Goal: Task Accomplishment & Management: Use online tool/utility

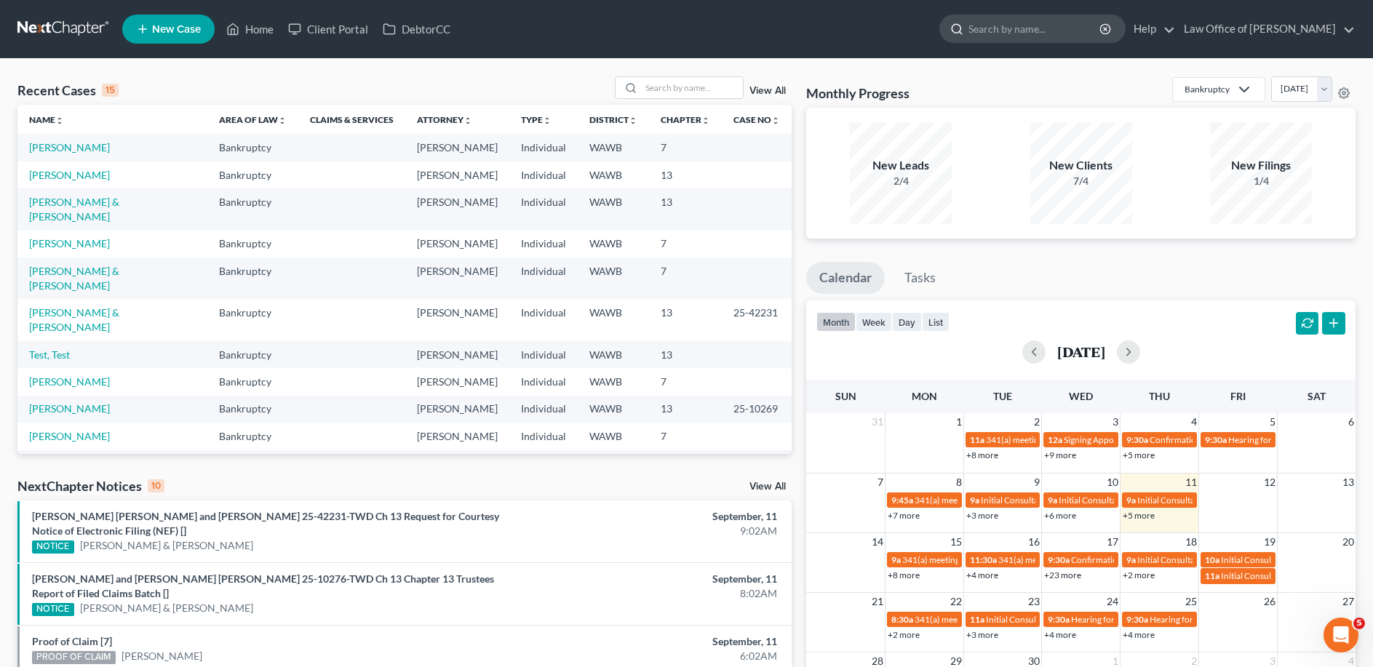
click at [1031, 31] on input "search" at bounding box center [1035, 28] width 133 height 27
type input "[PERSON_NAME]"
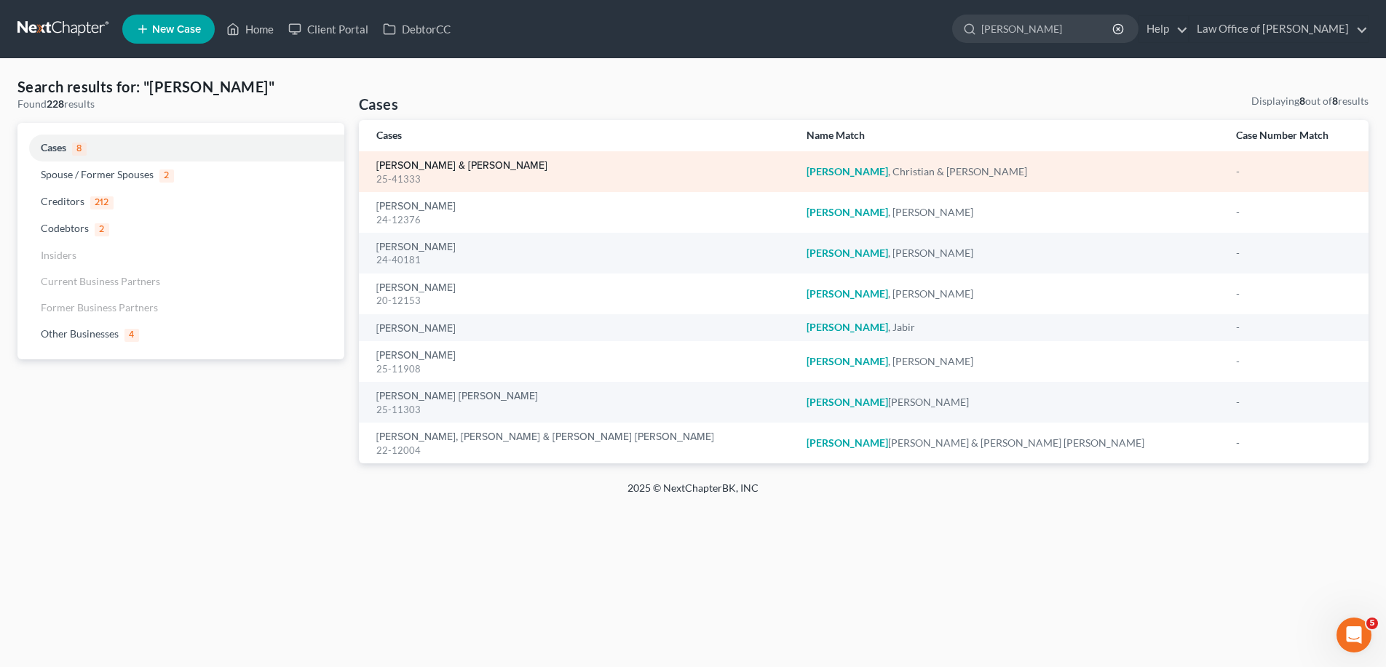
click at [443, 164] on link "[PERSON_NAME] & [PERSON_NAME]" at bounding box center [461, 166] width 171 height 10
select select "6"
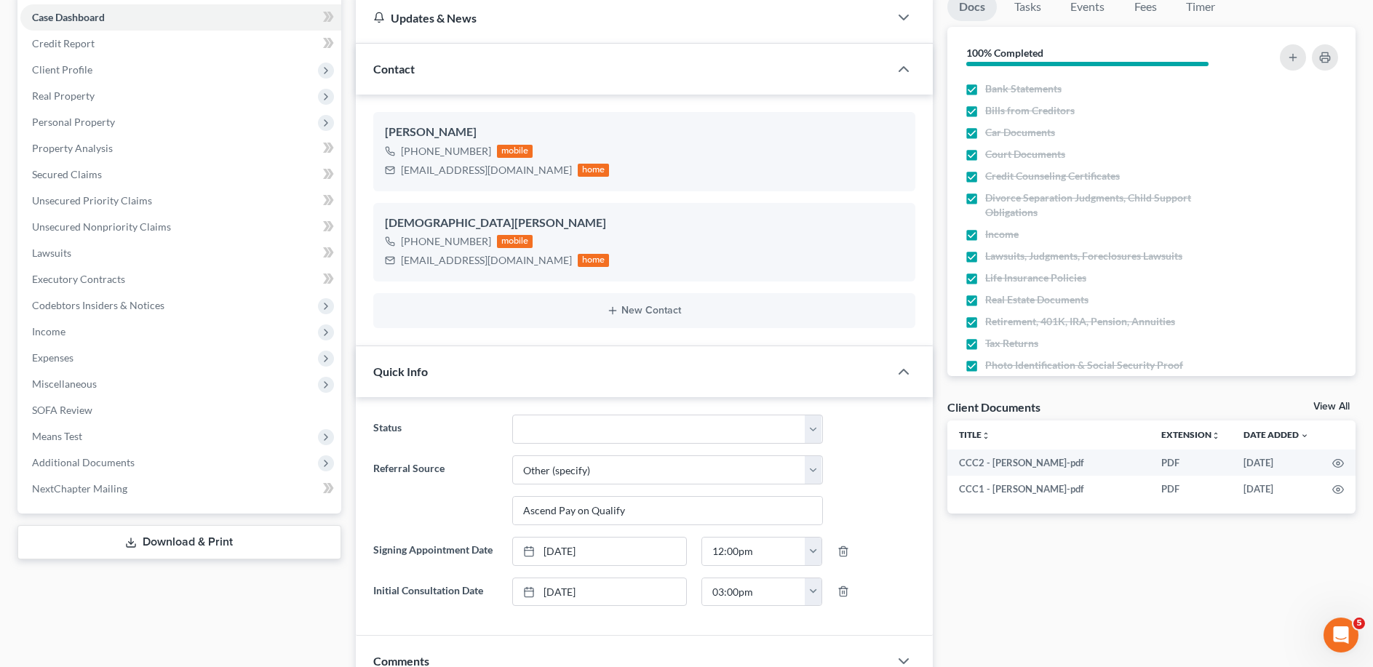
scroll to position [55, 0]
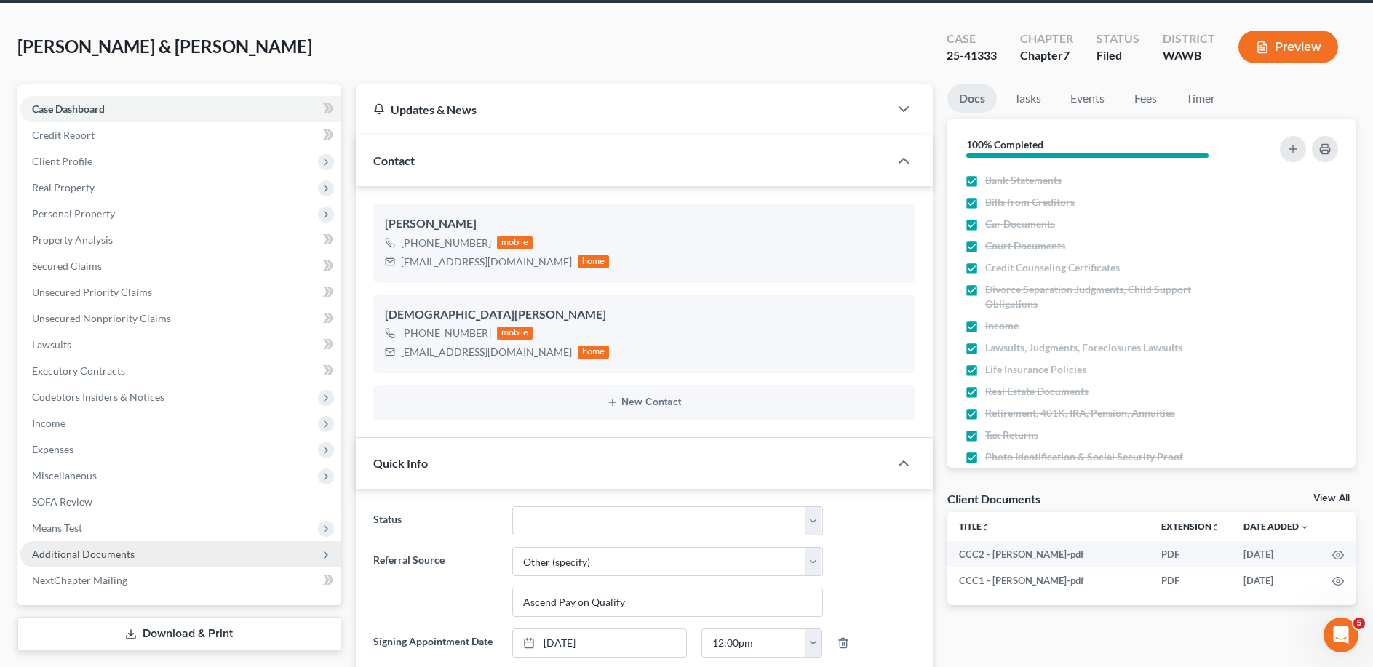
click at [106, 558] on span "Additional Documents" at bounding box center [83, 554] width 103 height 12
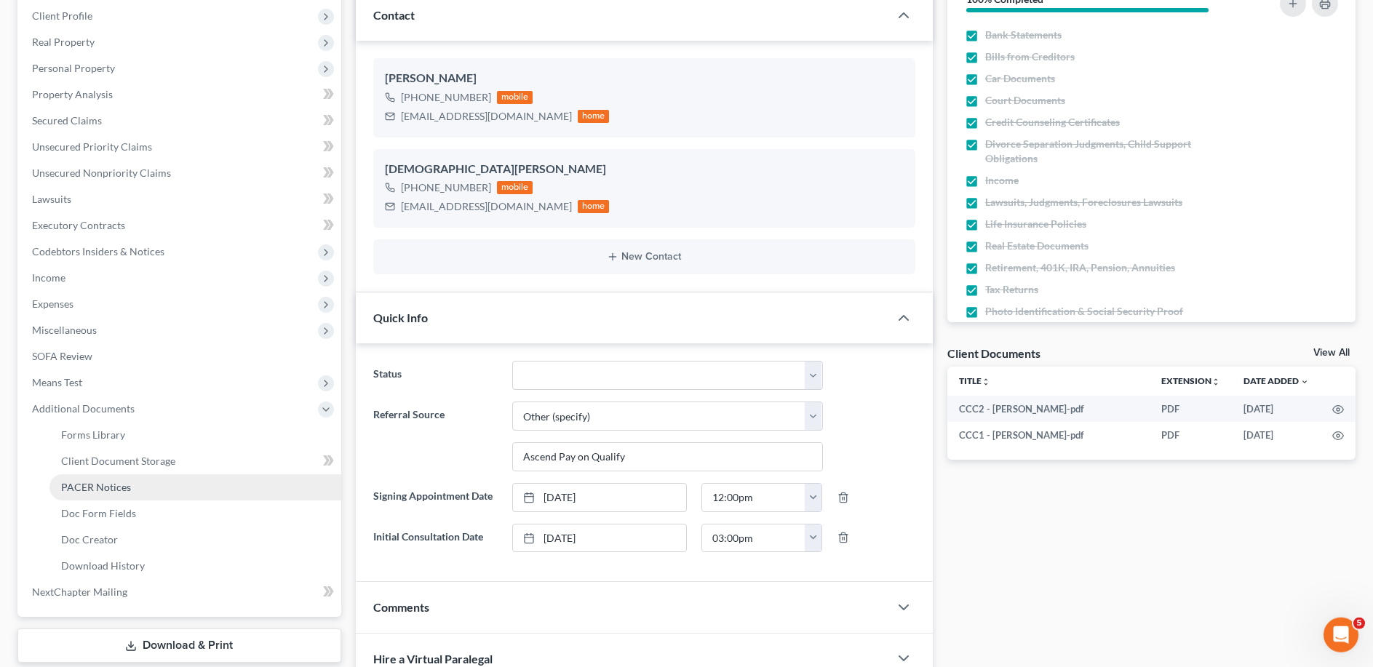
scroll to position [204, 0]
click at [96, 489] on span "PACER Notices" at bounding box center [96, 484] width 70 height 12
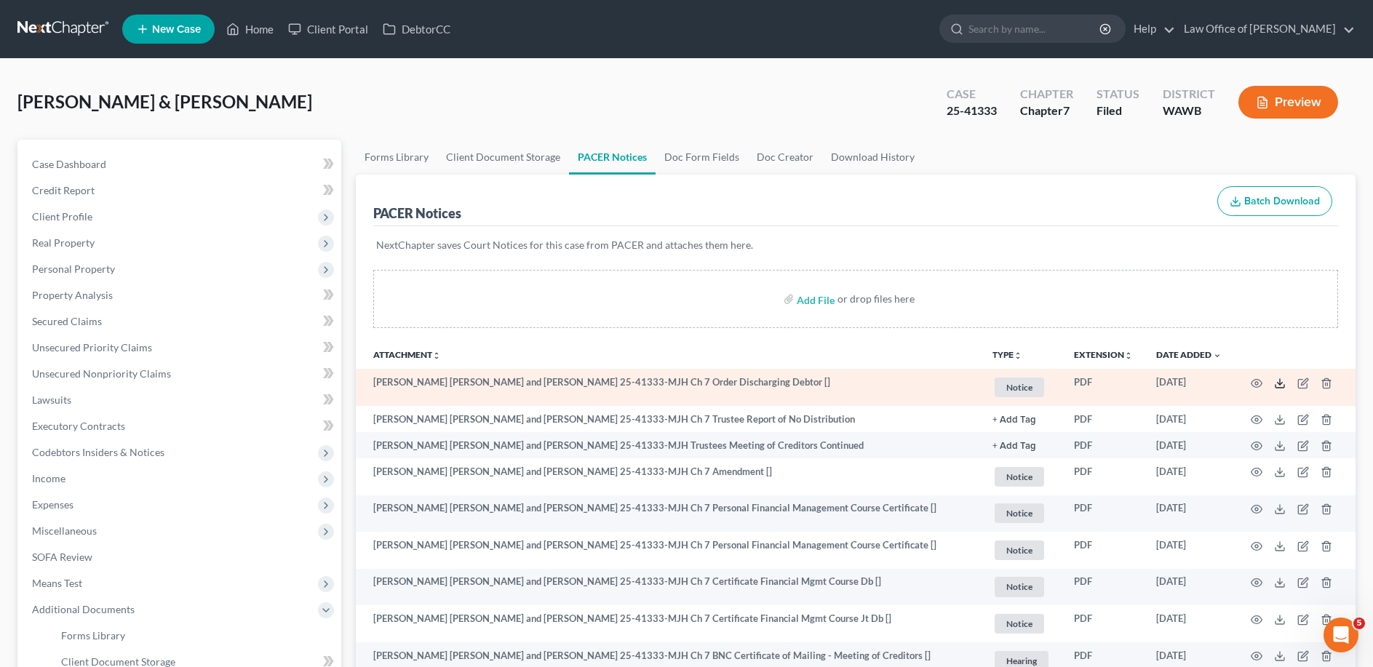
click at [1274, 383] on icon at bounding box center [1280, 384] width 12 height 12
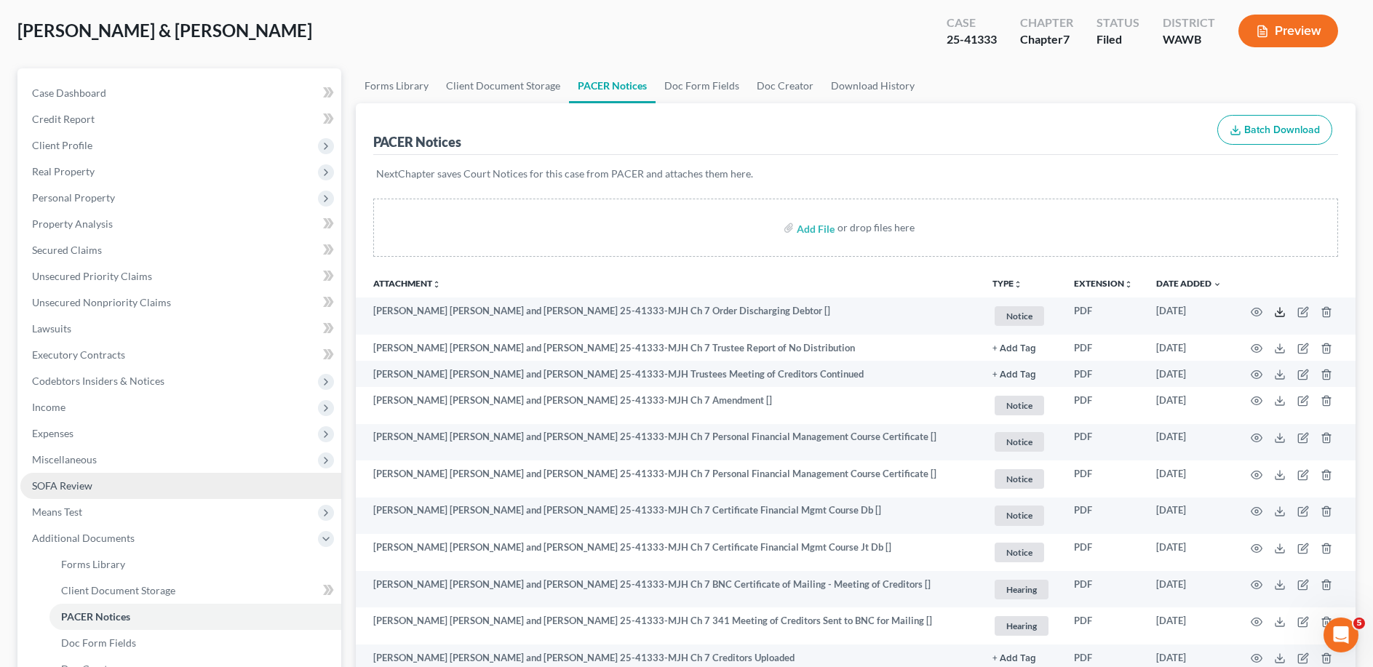
scroll to position [148, 0]
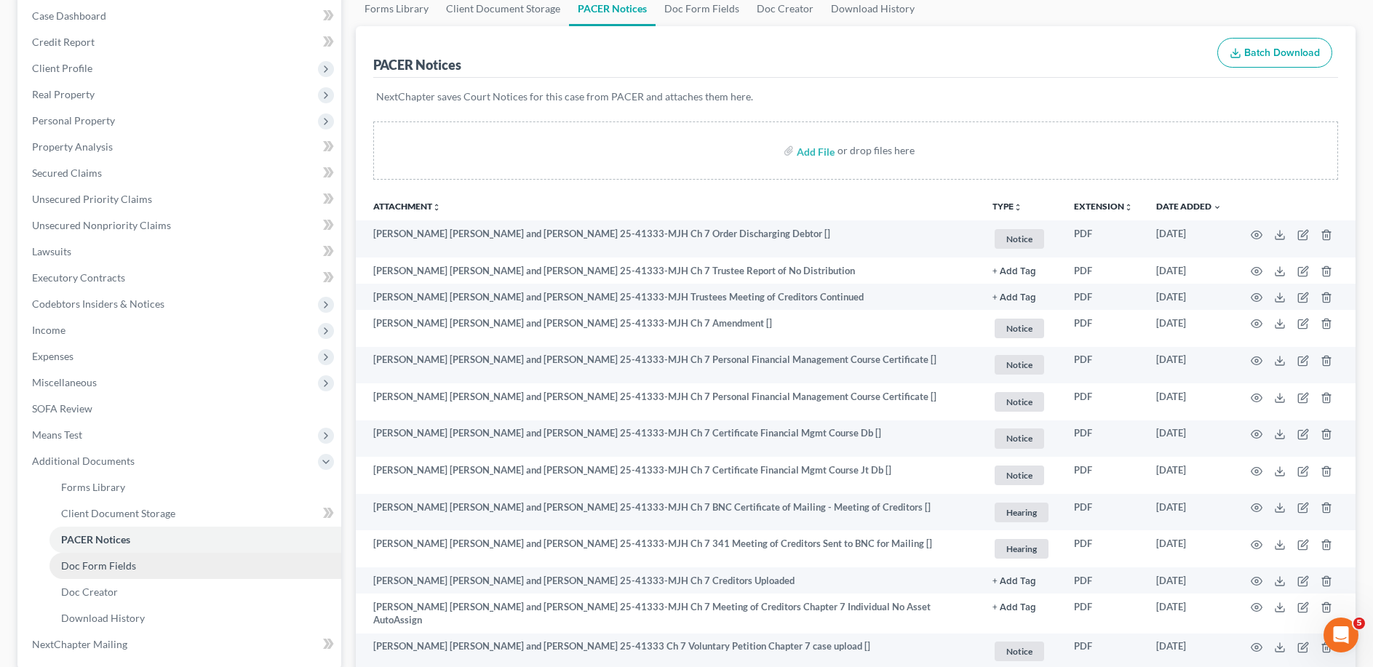
click at [124, 566] on span "Doc Form Fields" at bounding box center [98, 566] width 75 height 12
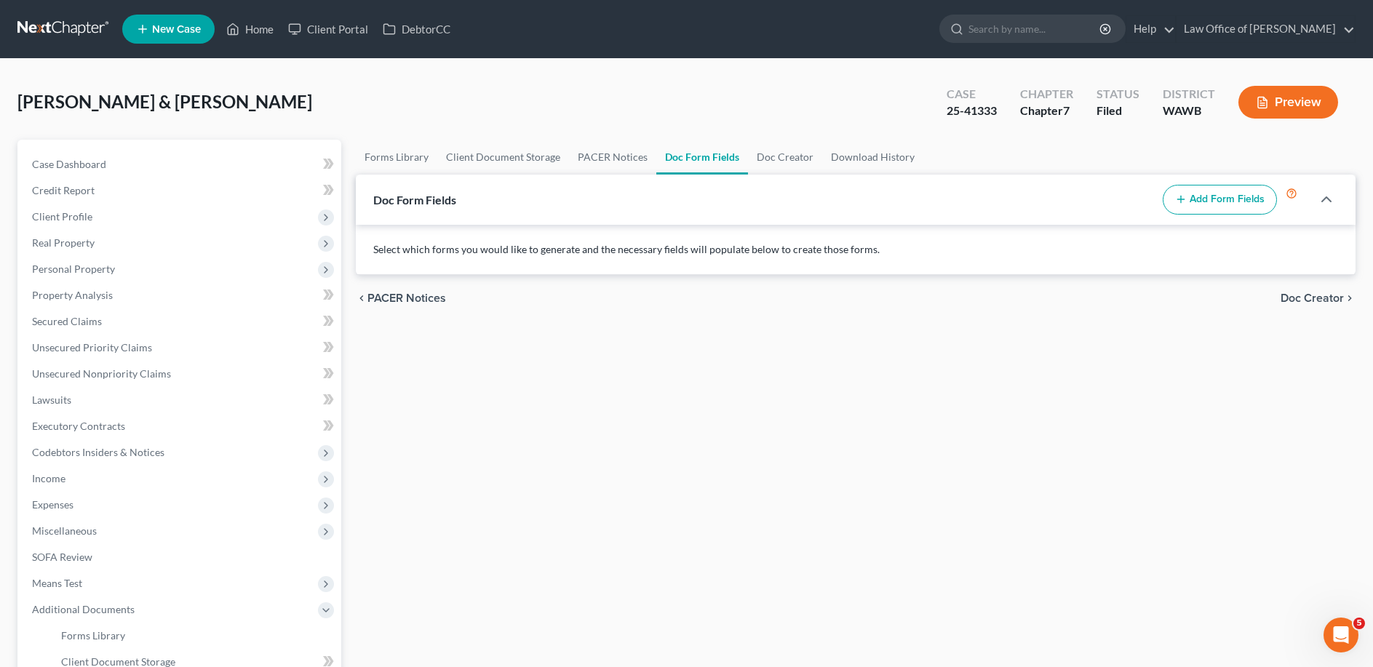
click at [1222, 203] on button "Add Form Fields" at bounding box center [1220, 200] width 114 height 31
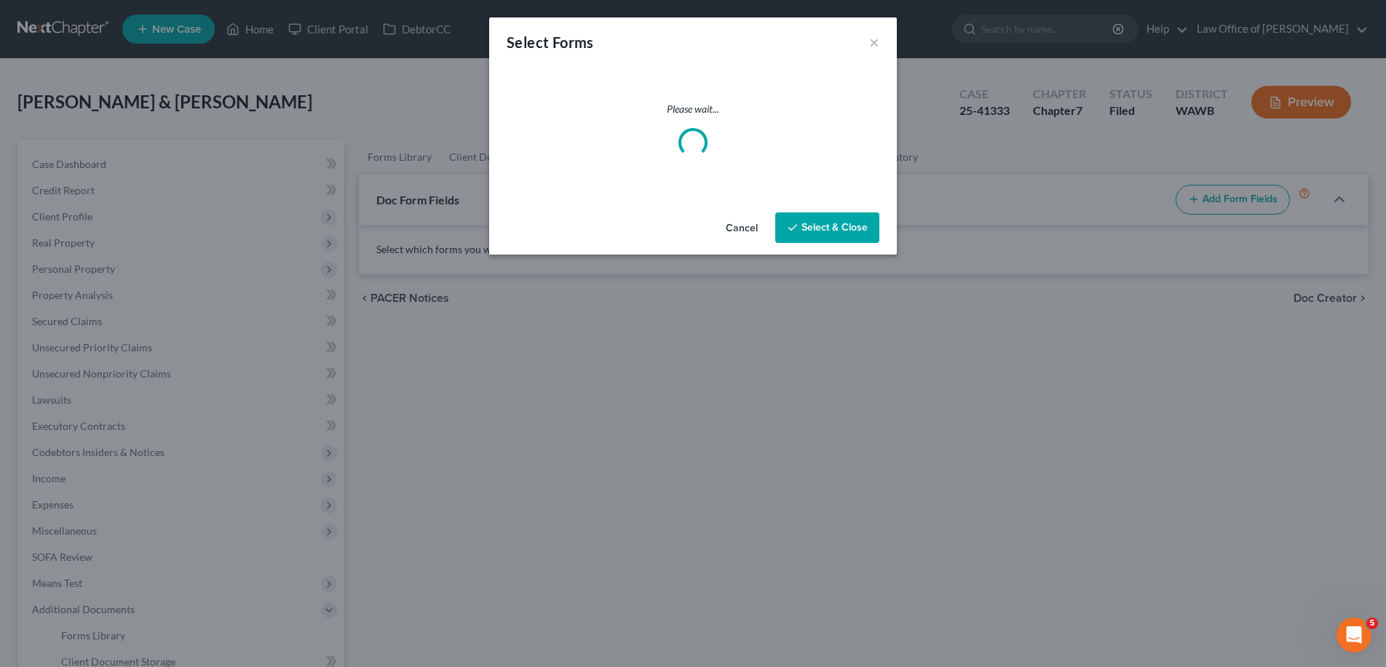
select select
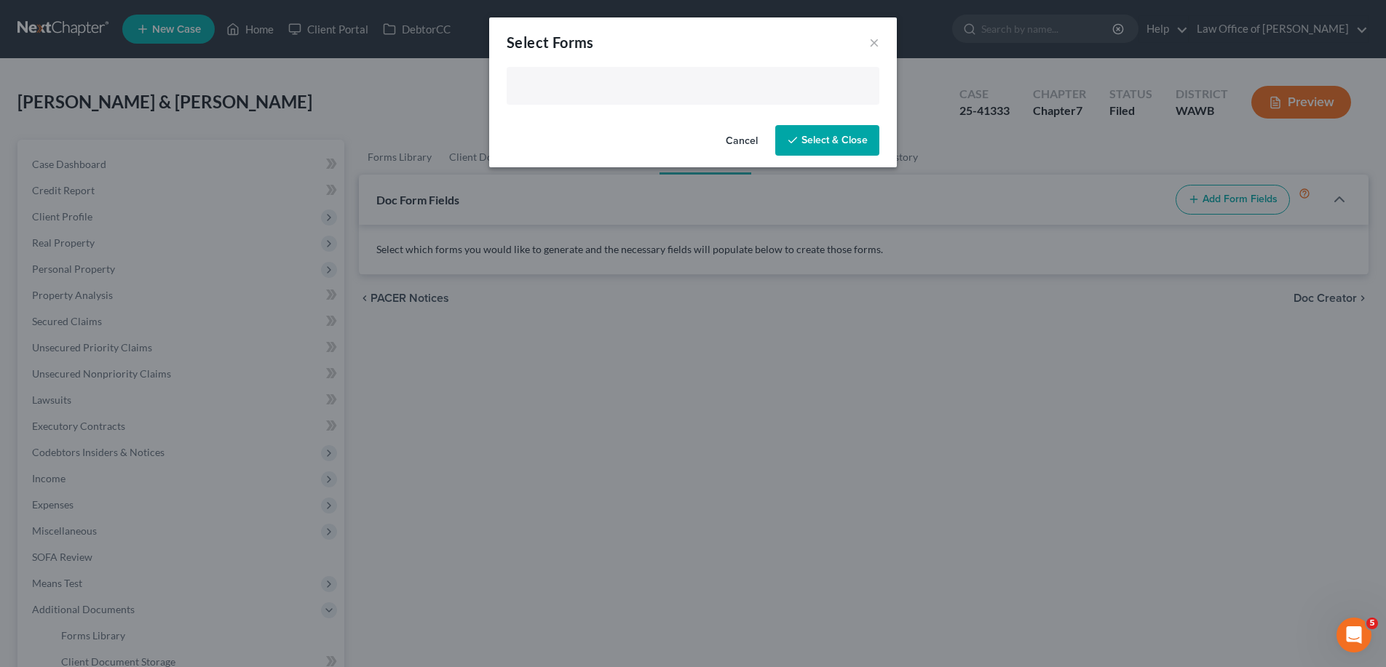
click at [555, 77] on input "text" at bounding box center [691, 87] width 352 height 22
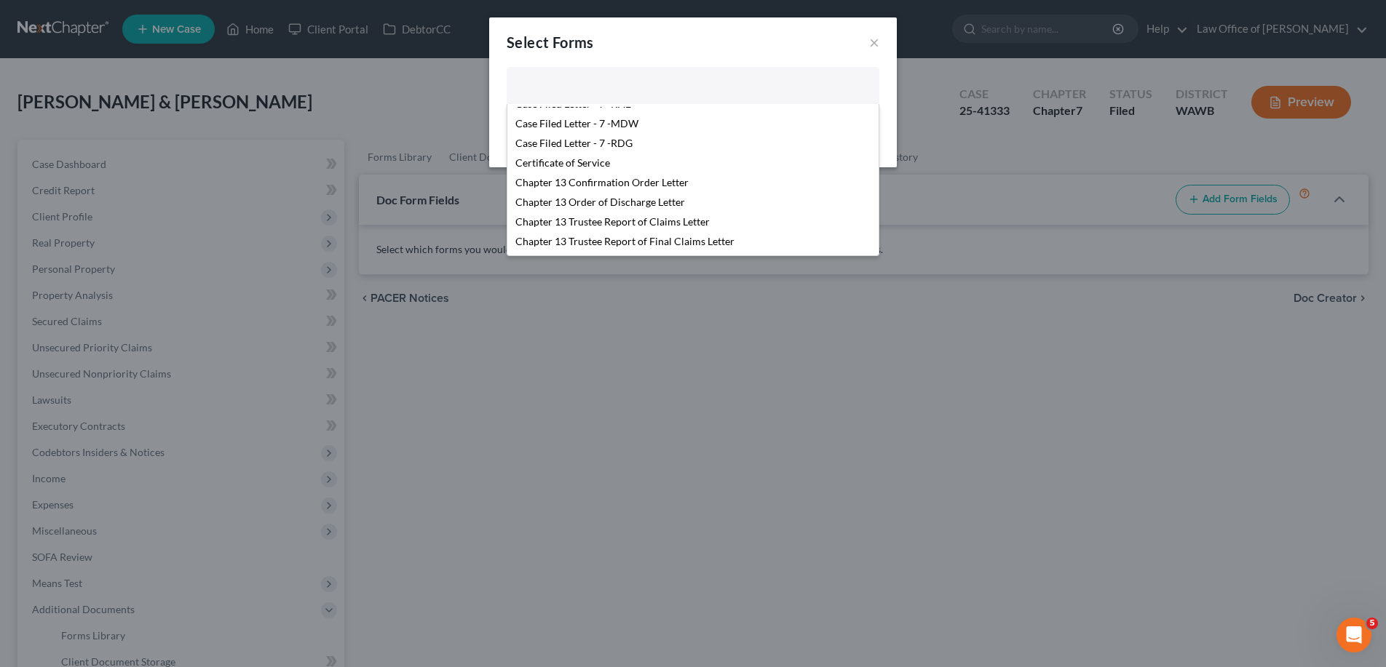
scroll to position [223, 0]
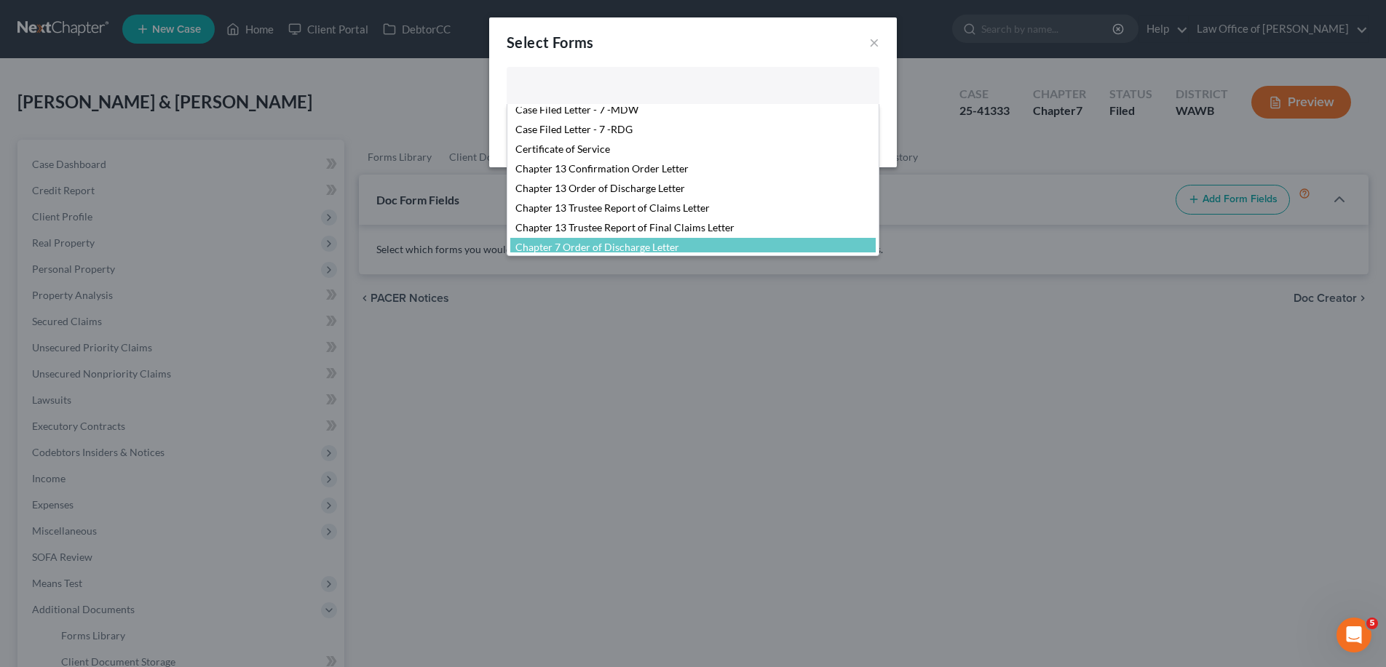
select select "103730"
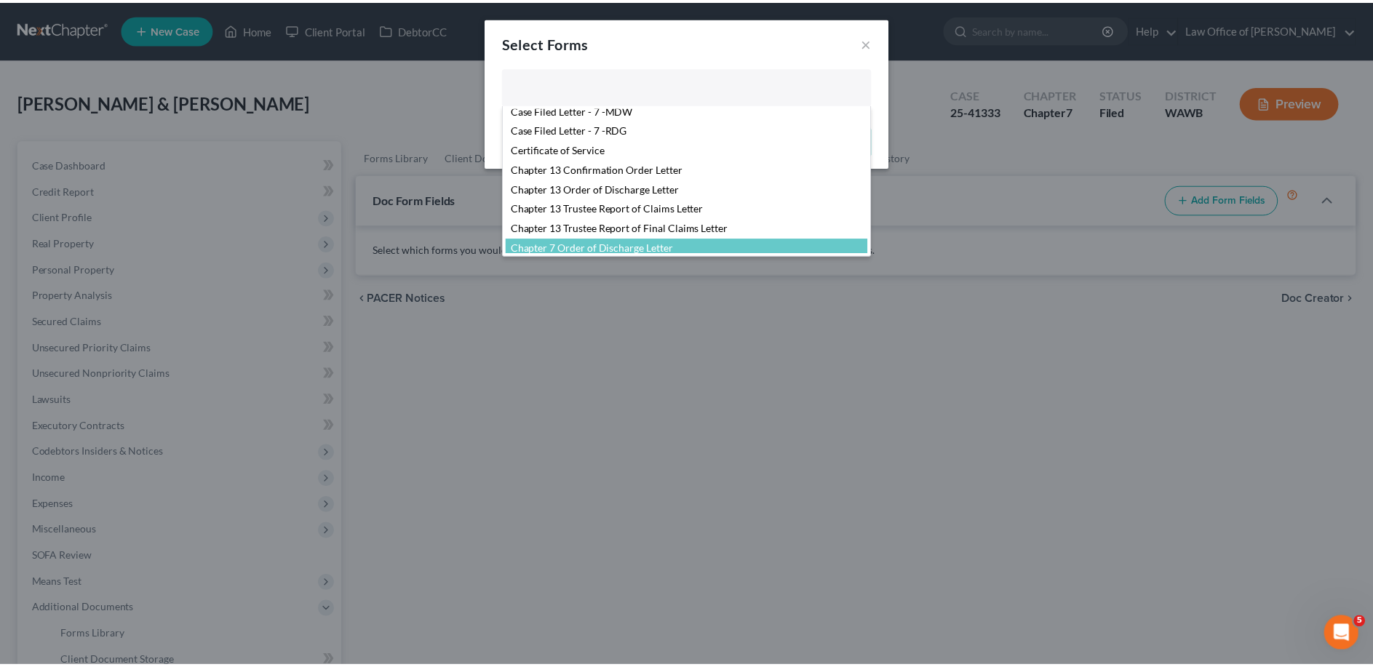
scroll to position [275, 0]
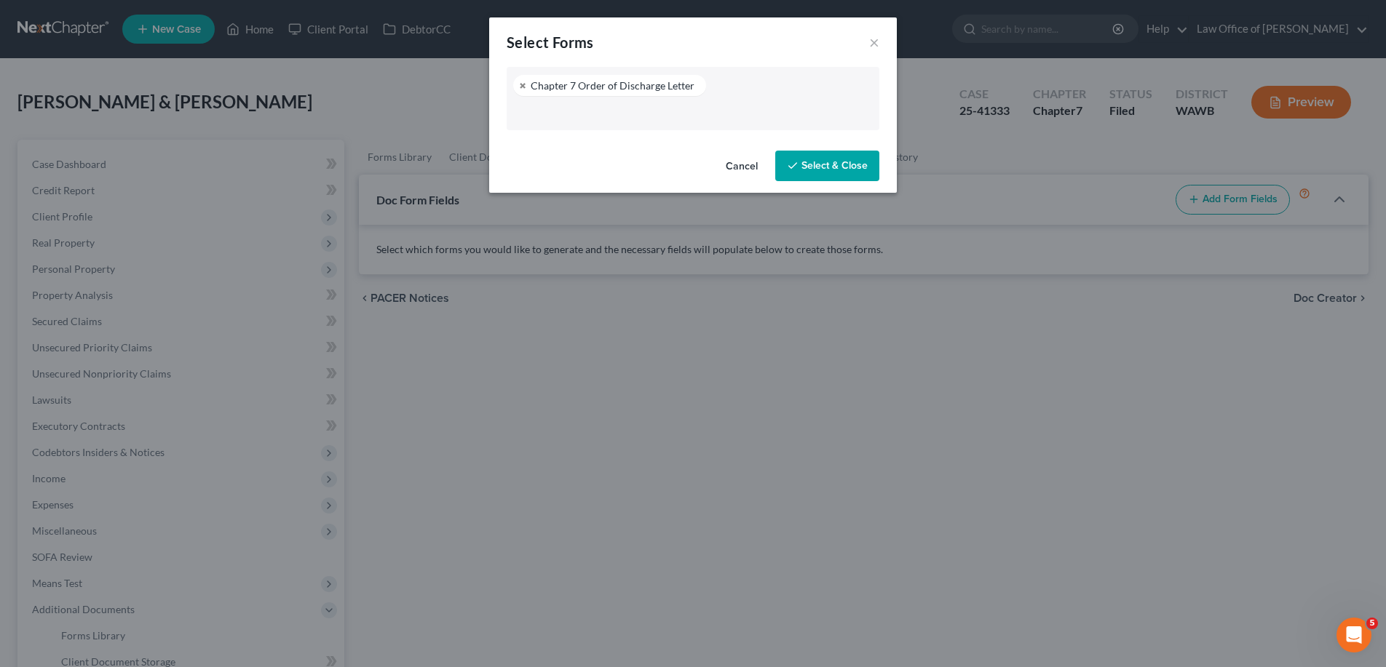
click at [818, 167] on button "Select & Close" at bounding box center [827, 166] width 104 height 31
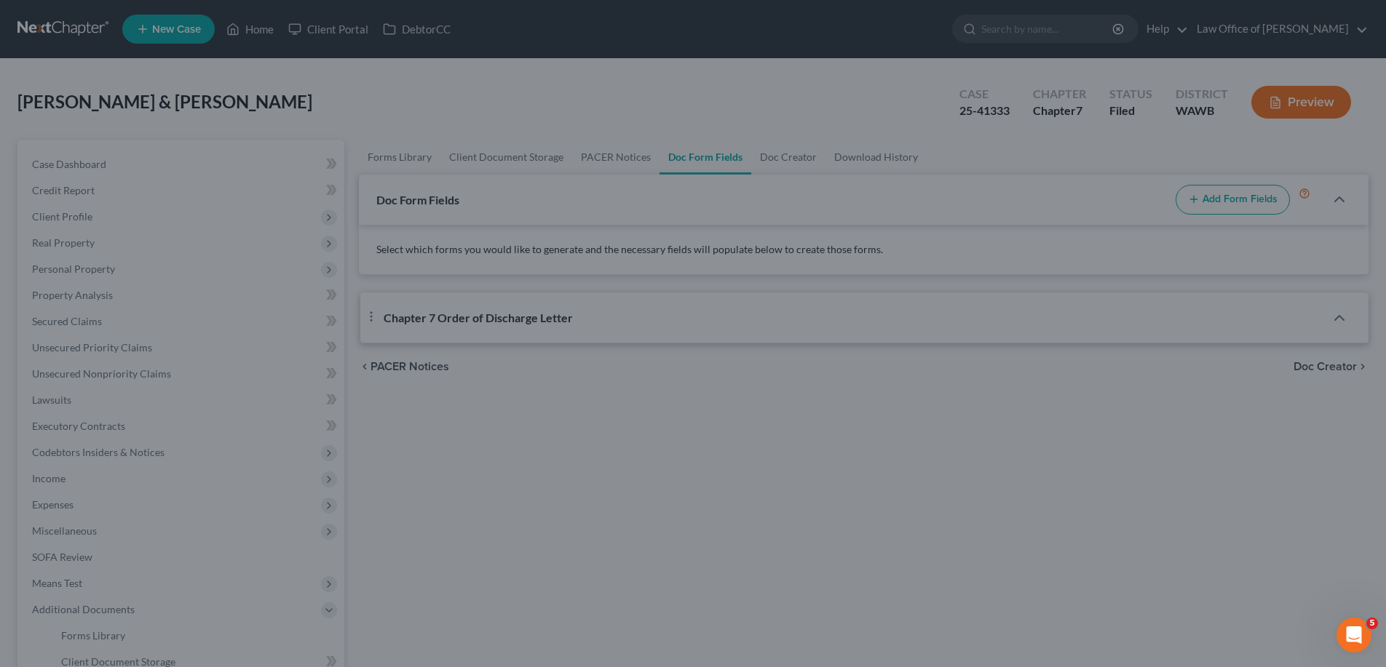
select select "2"
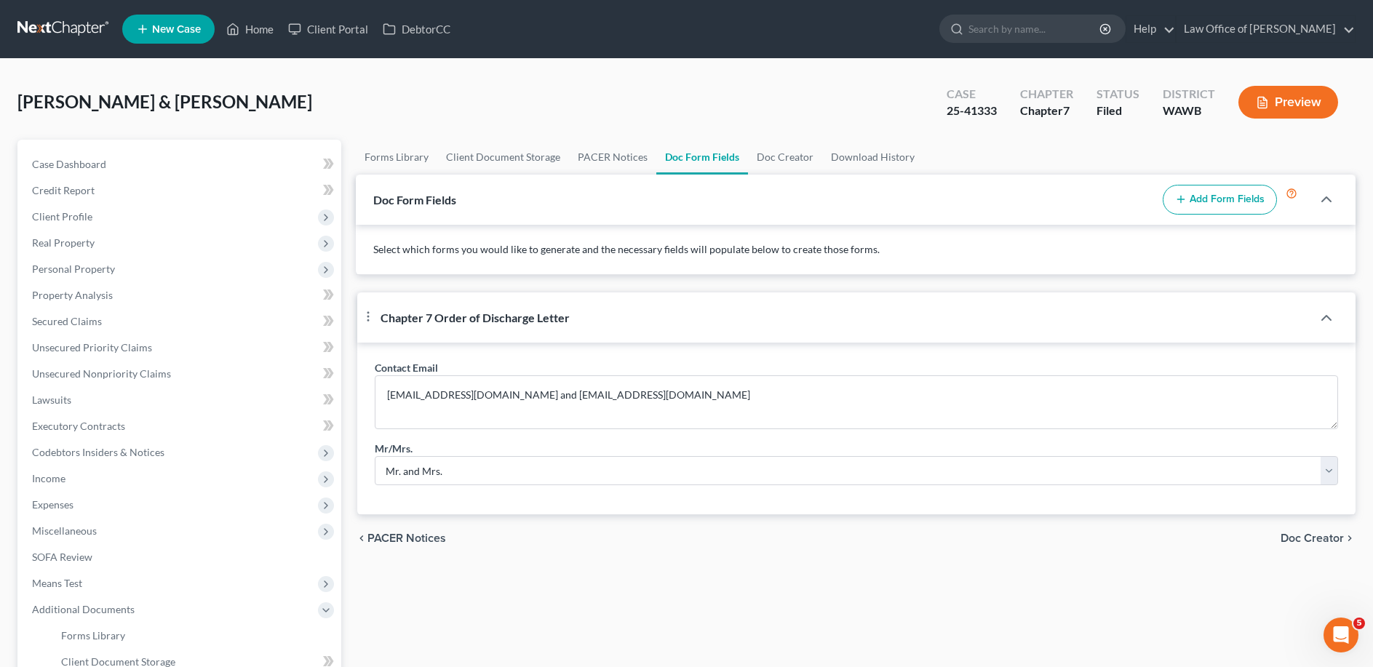
drag, startPoint x: 1325, startPoint y: 566, endPoint x: 1317, endPoint y: 568, distance: 7.6
click at [1324, 544] on span "Doc Creator" at bounding box center [1312, 539] width 63 height 12
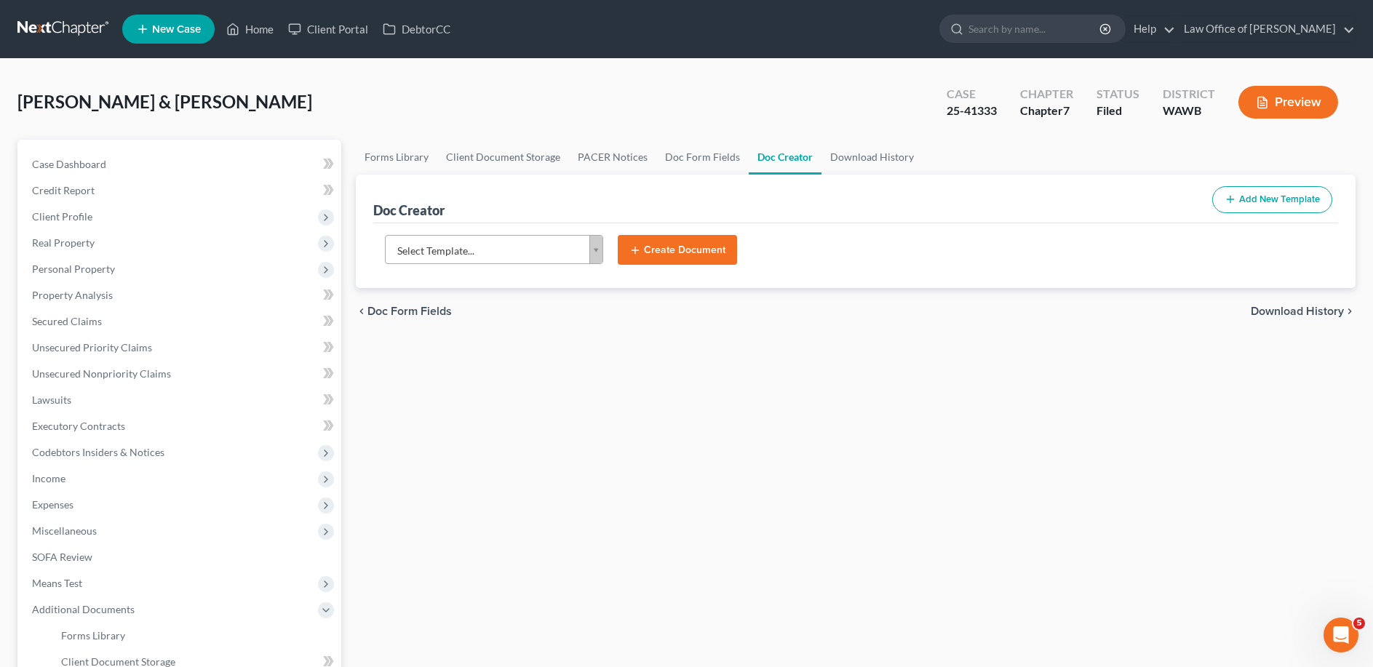
click at [504, 246] on body "Home New Case Client Portal DebtorCC Law Office of [PERSON_NAME] [EMAIL_ADDRESS…" at bounding box center [686, 459] width 1373 height 919
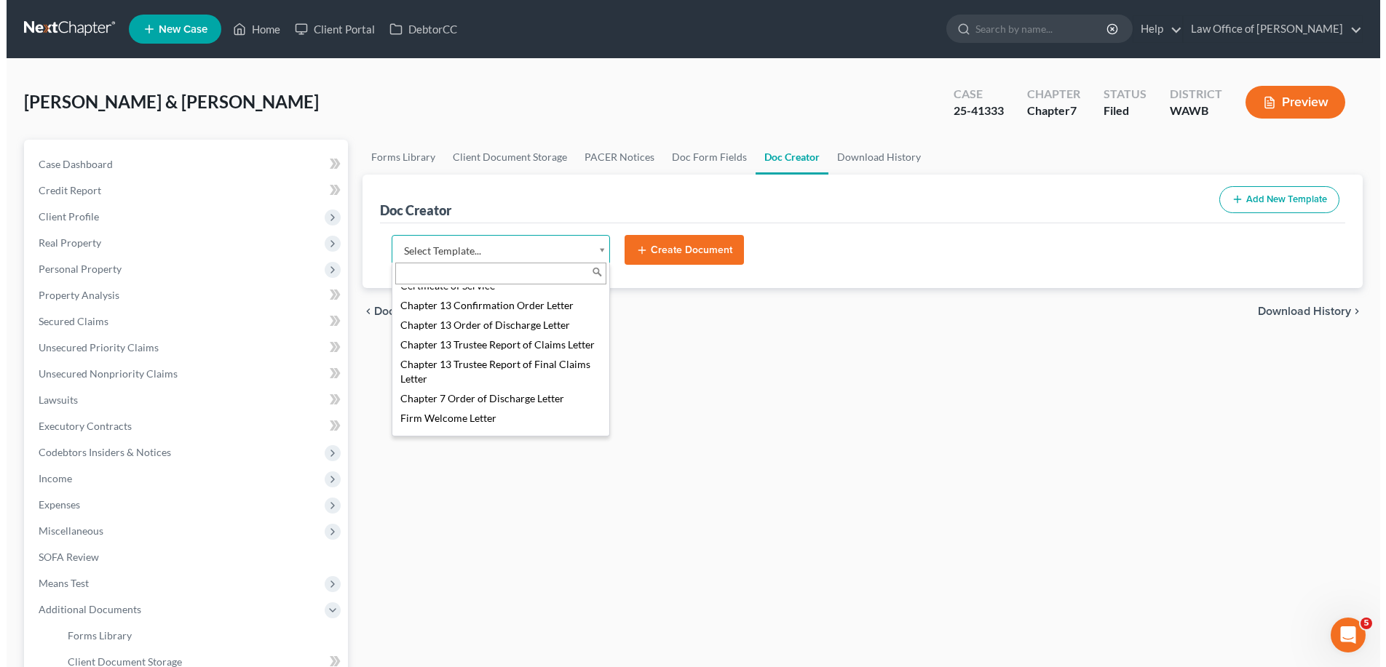
scroll to position [334, 0]
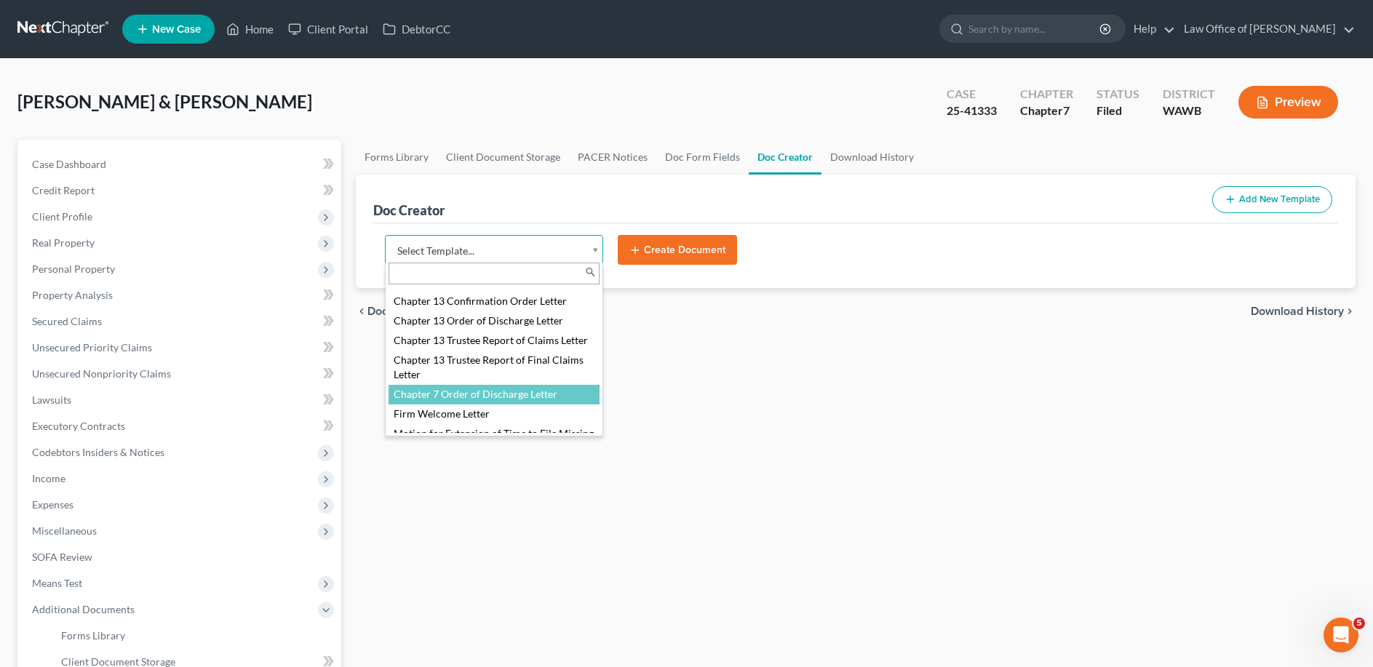
select select "103730"
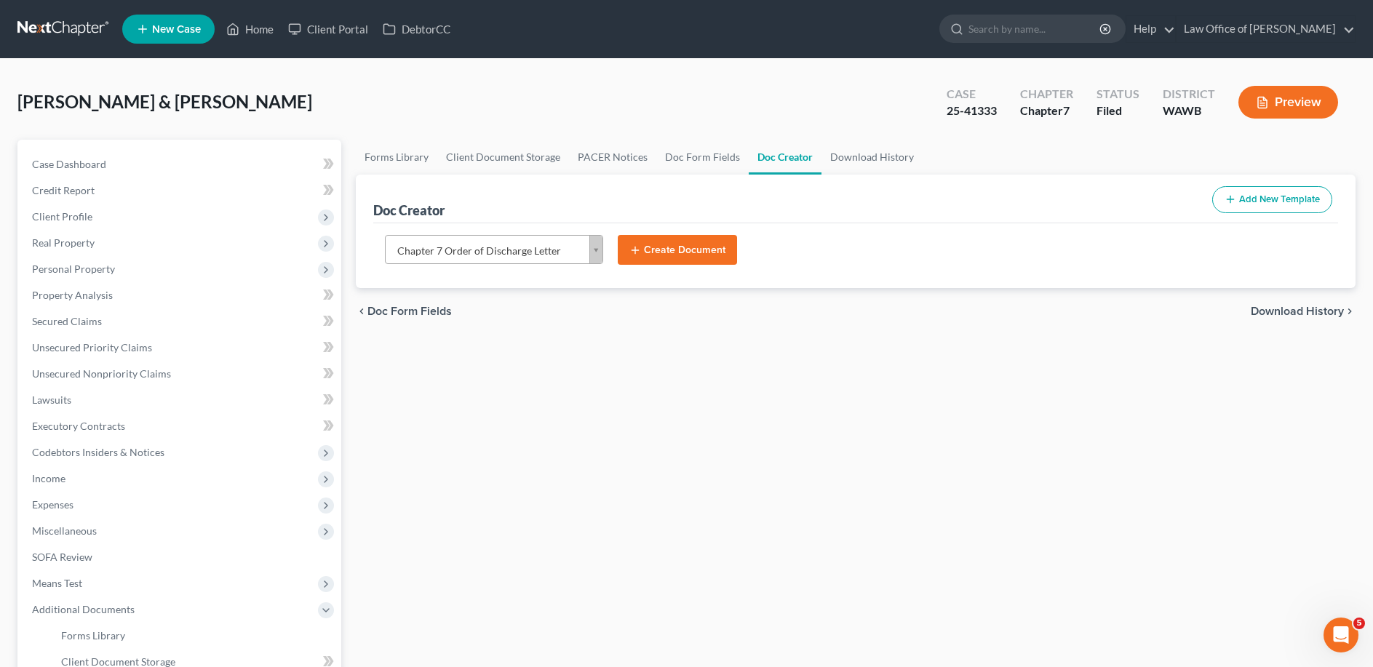
click at [650, 242] on button "Create Document" at bounding box center [677, 250] width 119 height 31
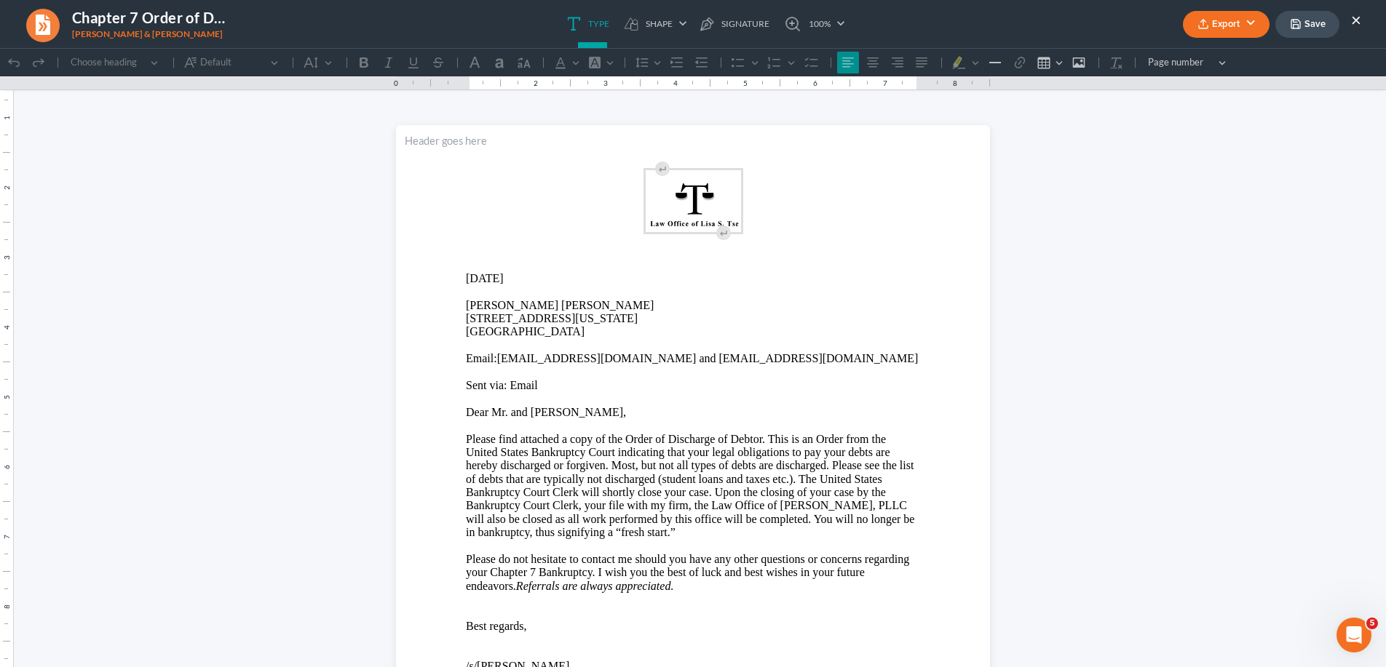
scroll to position [0, 0]
click at [1221, 25] on button "Export" at bounding box center [1226, 24] width 87 height 27
click at [1202, 80] on link "Word" at bounding box center [1224, 82] width 113 height 25
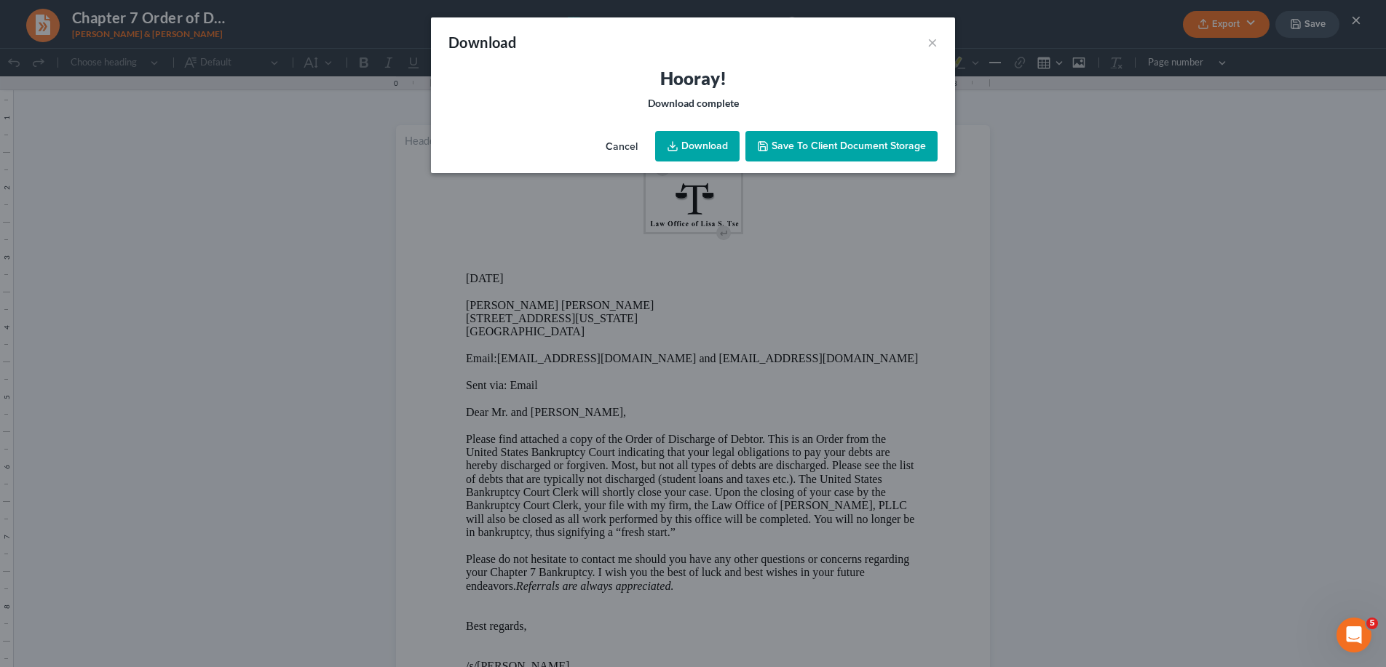
click at [694, 150] on link "Download" at bounding box center [697, 146] width 84 height 31
click at [930, 44] on button "×" at bounding box center [932, 41] width 10 height 17
